Goal: Transaction & Acquisition: Purchase product/service

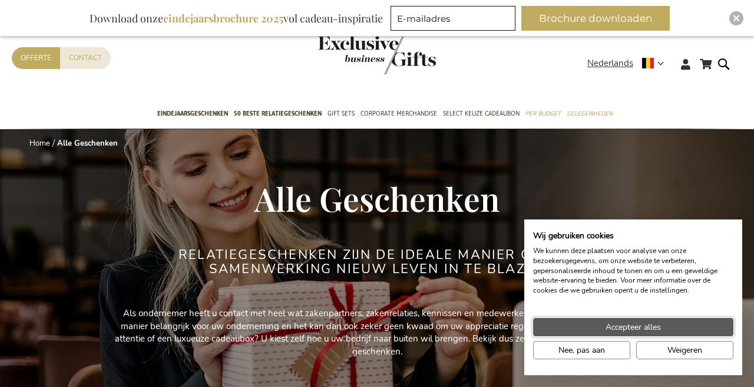
click at [635, 328] on span "Accepteer alles" at bounding box center [633, 327] width 55 height 12
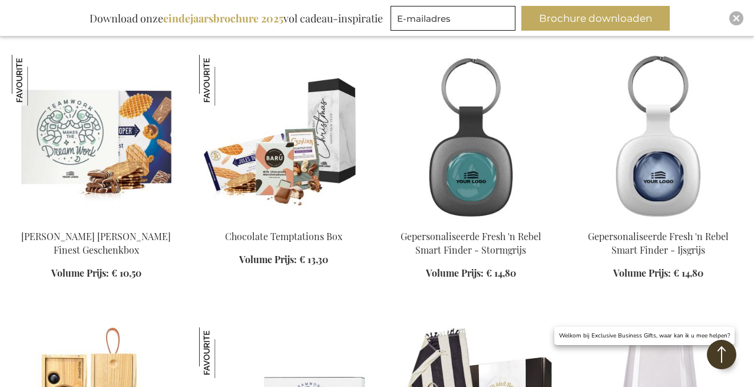
scroll to position [733, 0]
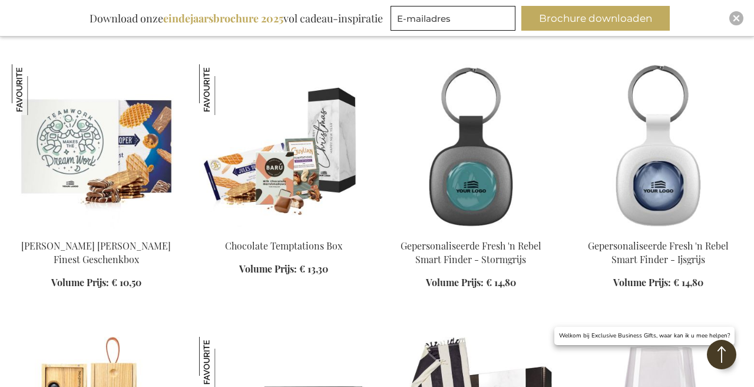
click at [340, 130] on img at bounding box center [283, 146] width 169 height 165
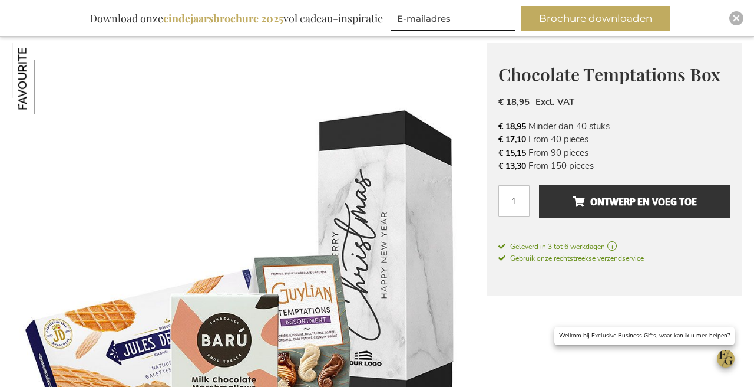
scroll to position [120, 0]
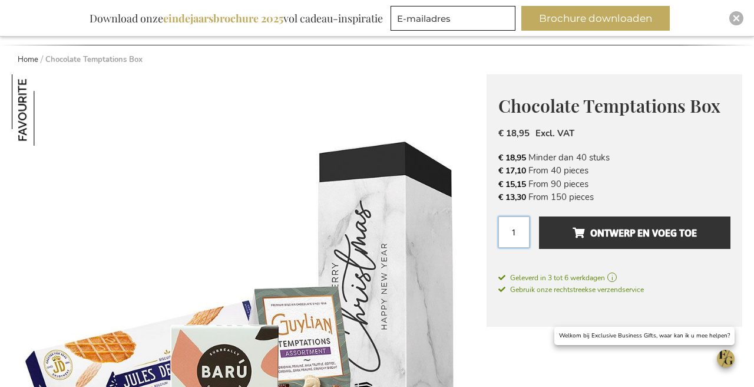
click at [525, 230] on input "1" at bounding box center [514, 231] width 31 height 31
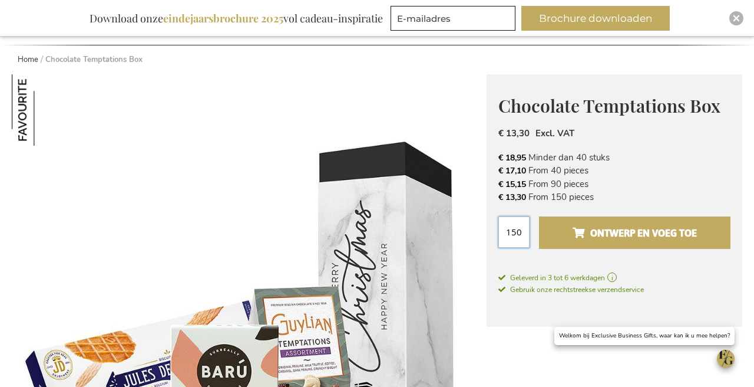
type input "150"
click at [593, 238] on span "Ontwerp en voeg toe" at bounding box center [635, 232] width 124 height 19
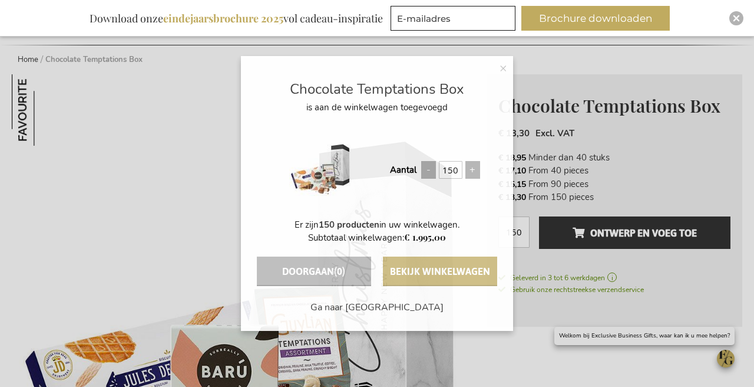
click at [440, 263] on button "Bekijk winkelwagen" at bounding box center [440, 270] width 114 height 29
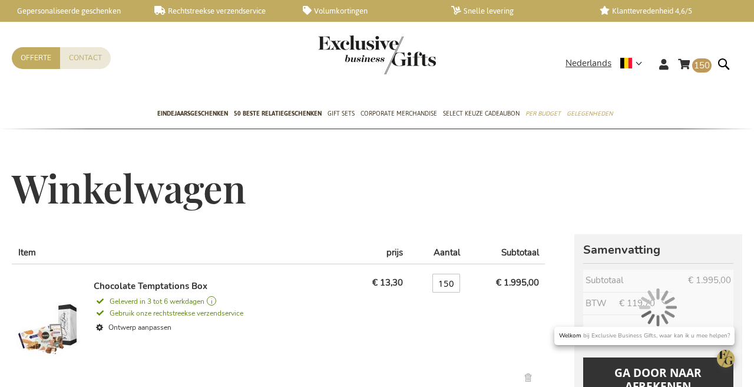
click at [513, 179] on div "Winkelwagen" at bounding box center [377, 200] width 731 height 67
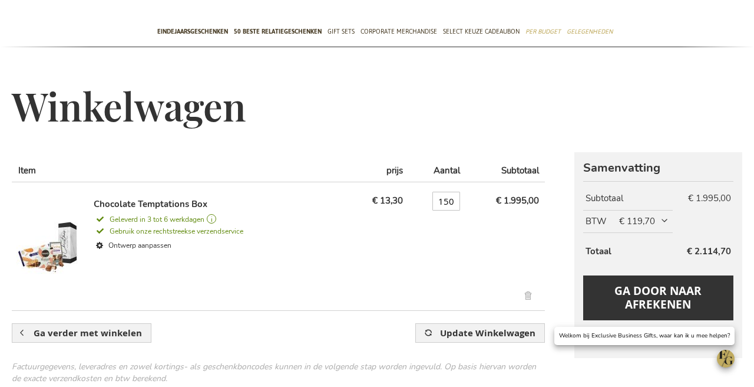
scroll to position [68, 0]
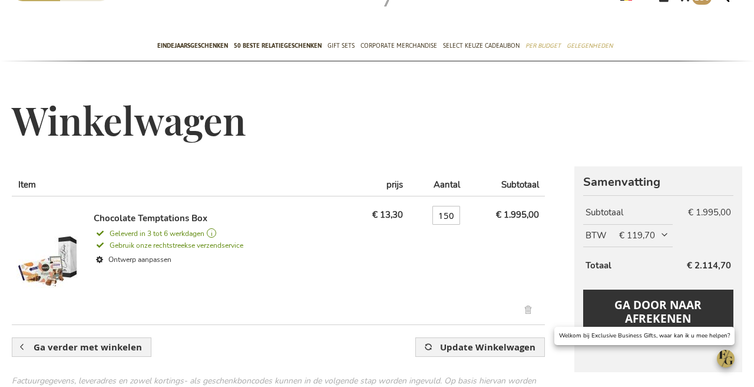
click at [72, 252] on img at bounding box center [49, 259] width 65 height 94
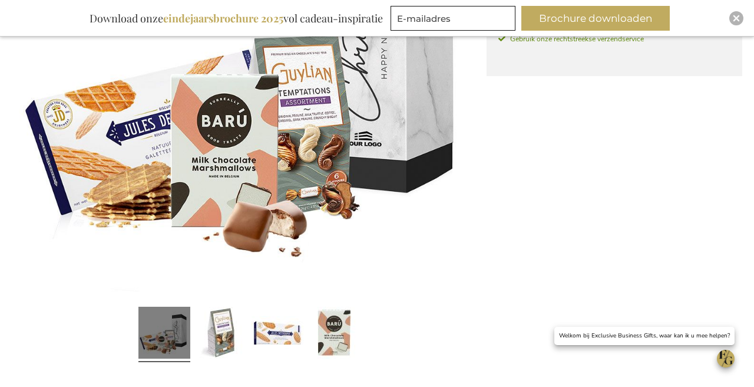
scroll to position [374, 0]
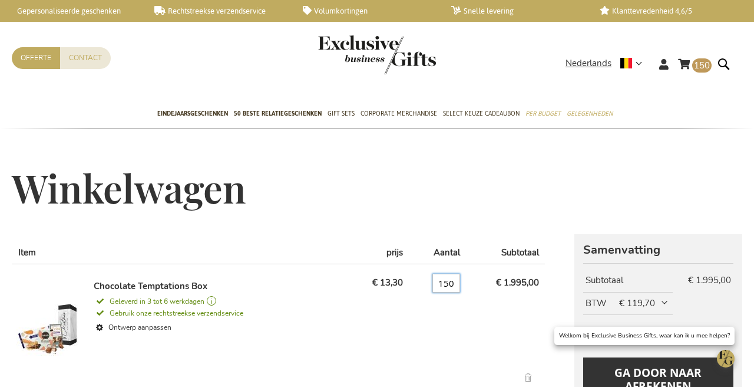
click at [449, 285] on input "150" at bounding box center [447, 282] width 28 height 19
type input "1"
type input "50"
click at [388, 59] on img "store logo" at bounding box center [377, 54] width 118 height 39
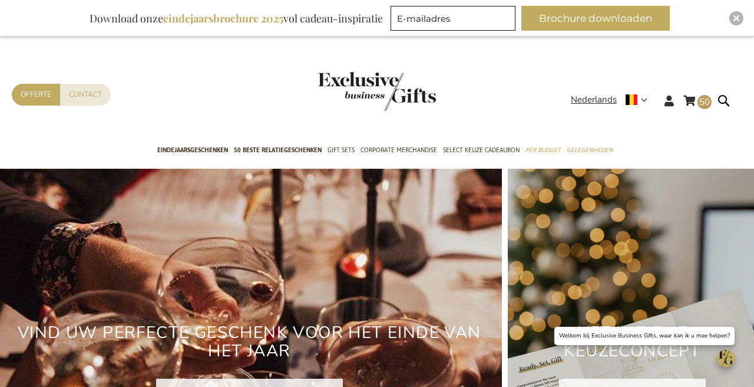
click at [532, 108] on div "Contact Offerte" at bounding box center [291, 110] width 559 height 52
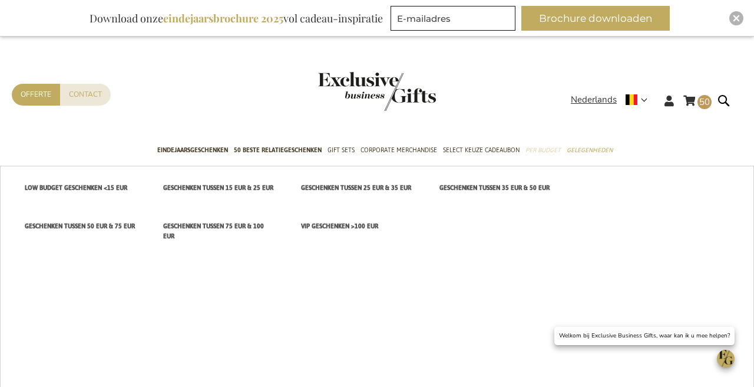
click at [545, 152] on span "Per Budget" at bounding box center [543, 150] width 35 height 12
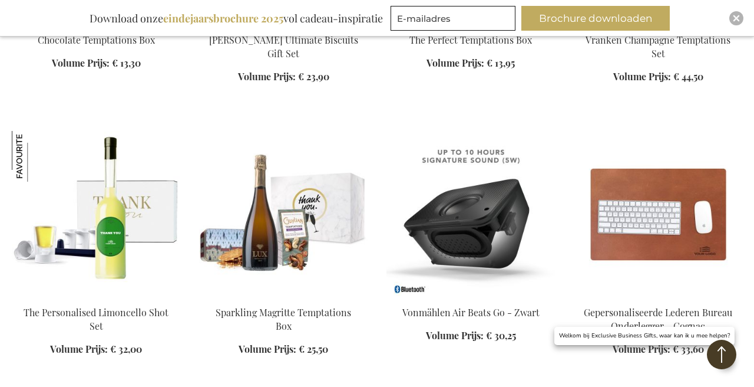
scroll to position [984, 0]
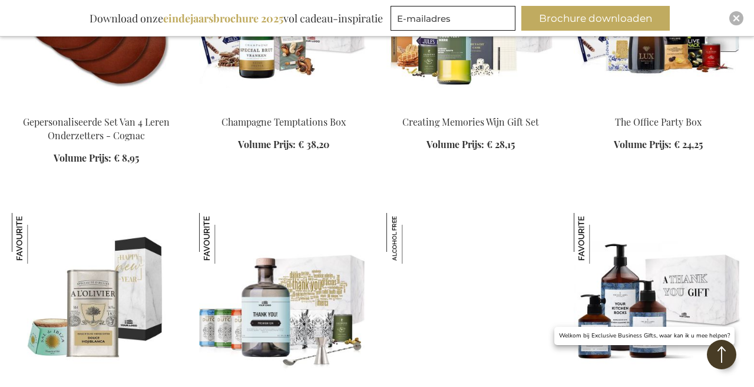
scroll to position [1667, 0]
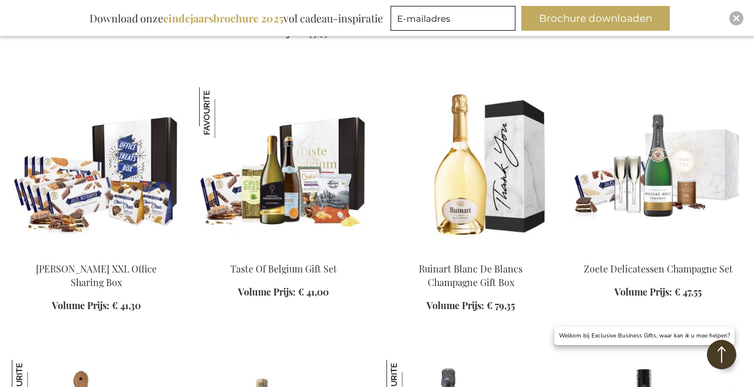
scroll to position [2060, 0]
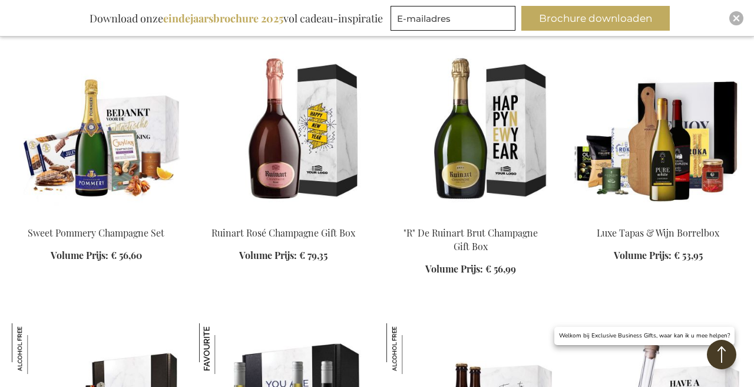
scroll to position [3460, 0]
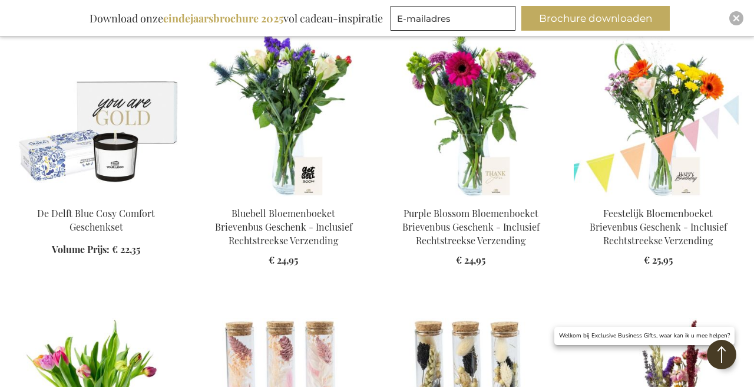
scroll to position [4839, 0]
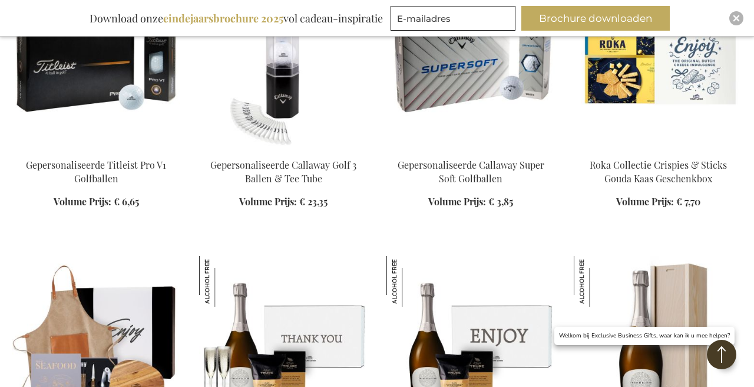
scroll to position [6005, 0]
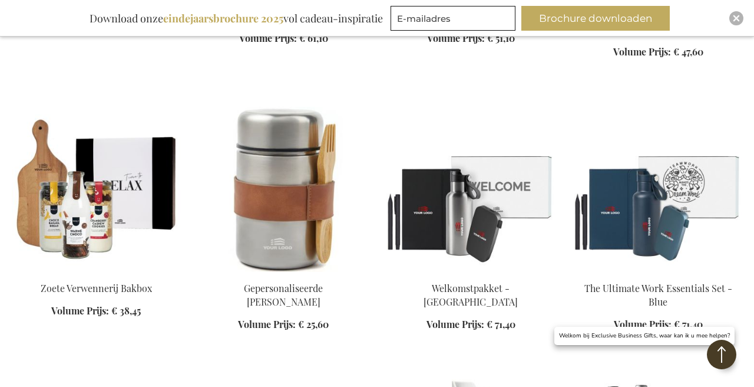
scroll to position [6434, 0]
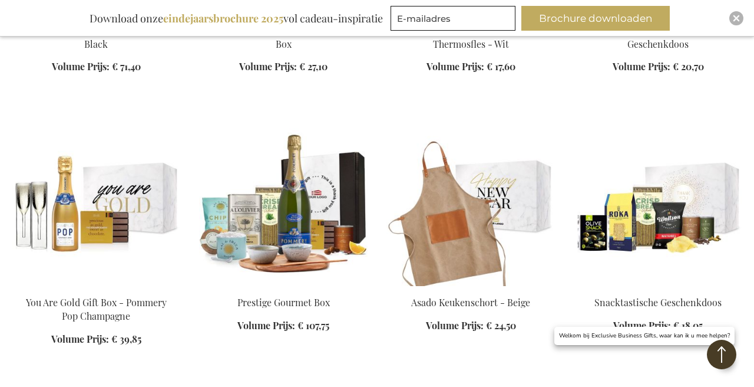
scroll to position [6974, 0]
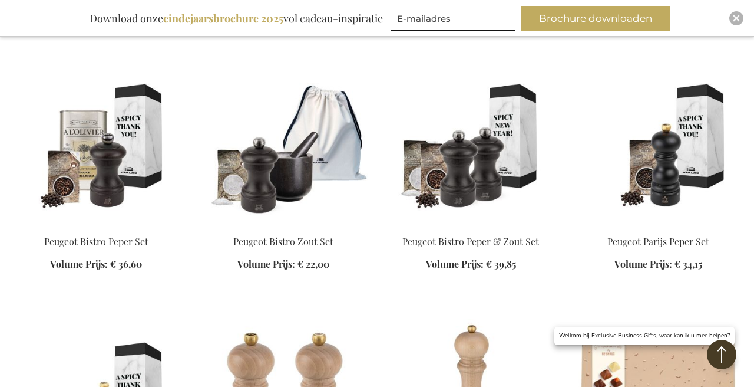
scroll to position [8404, 0]
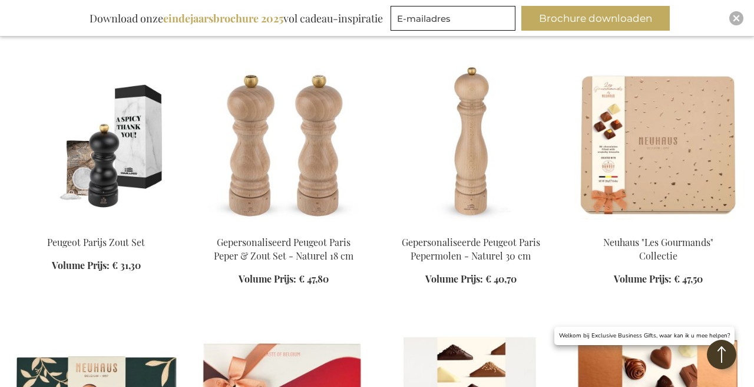
scroll to position [8677, 0]
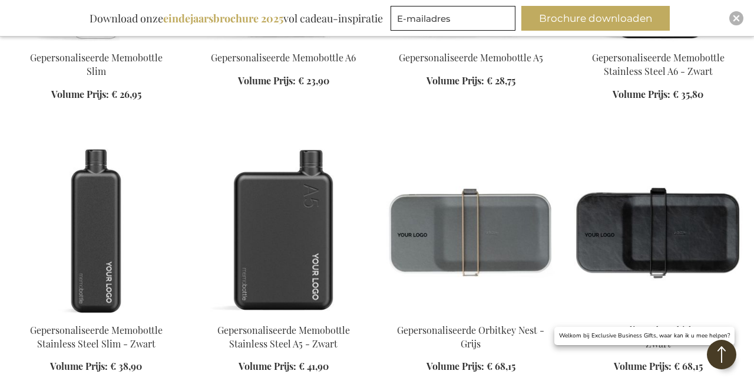
scroll to position [9508, 0]
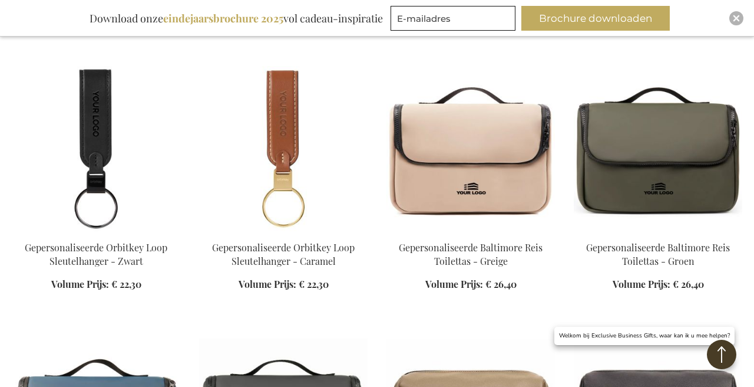
scroll to position [10380, 0]
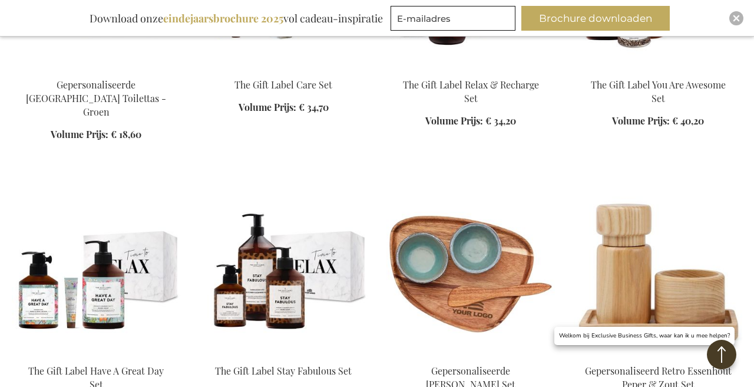
scroll to position [11626, 0]
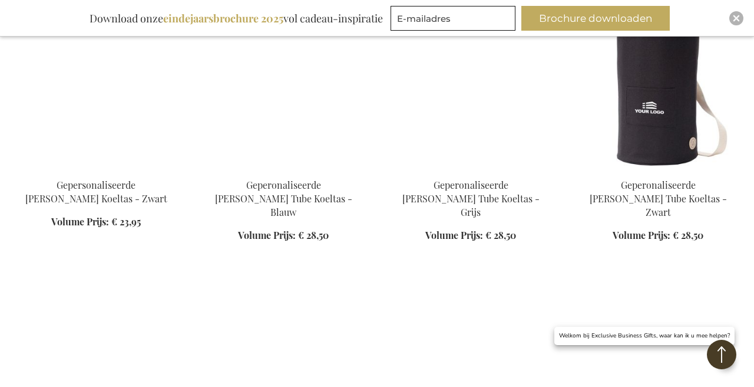
scroll to position [12355, 0]
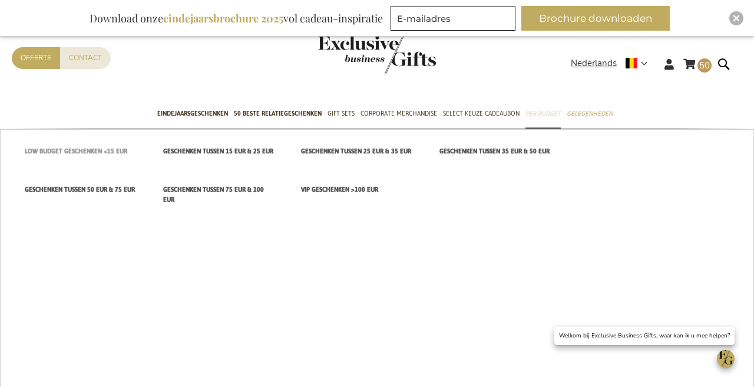
click at [117, 154] on span "Low budget Geschenken <15 EUR" at bounding box center [76, 151] width 103 height 12
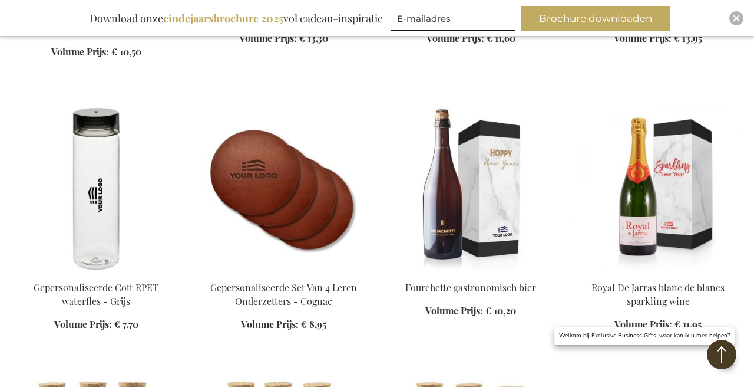
scroll to position [764, 0]
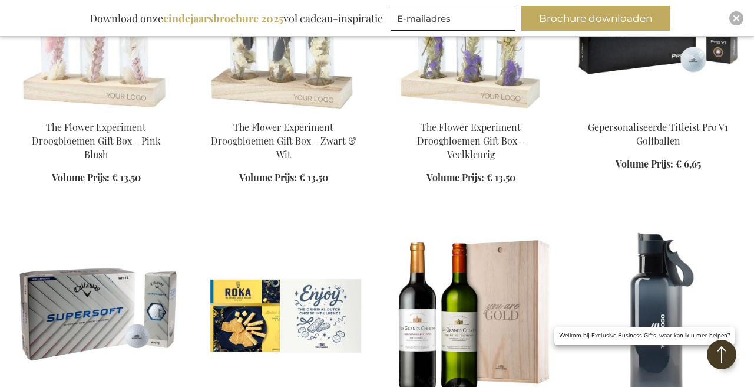
scroll to position [1120, 0]
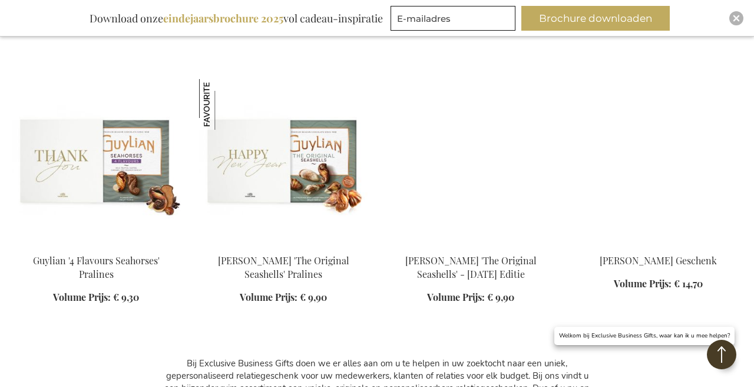
scroll to position [2632, 0]
